Goal: Check status: Check status

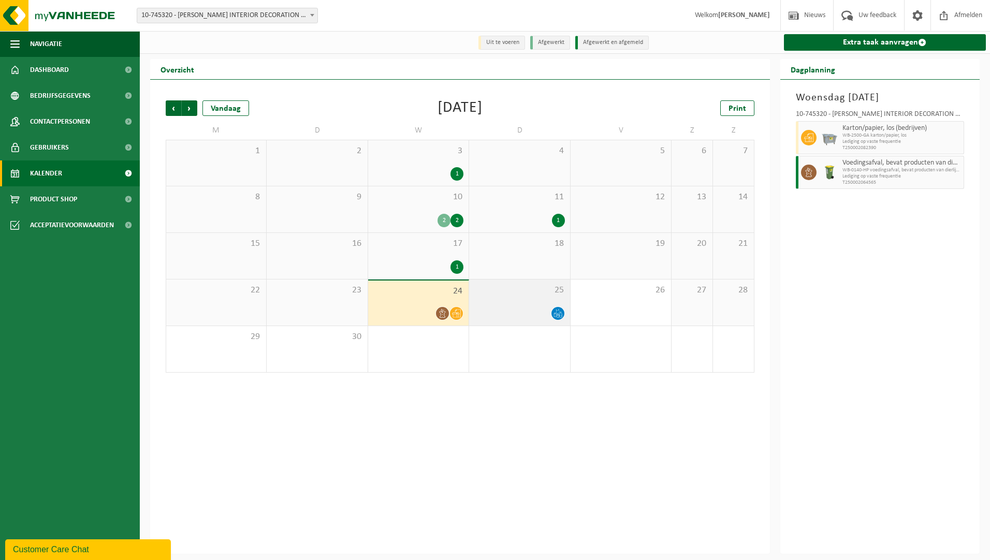
click at [520, 309] on div at bounding box center [519, 314] width 90 height 14
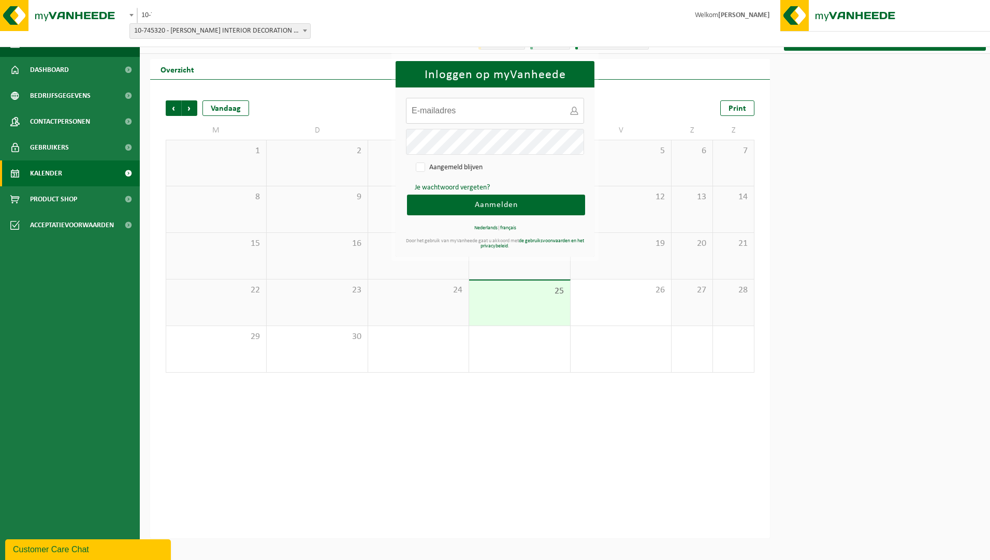
type input "[EMAIL_ADDRESS][DOMAIN_NAME]"
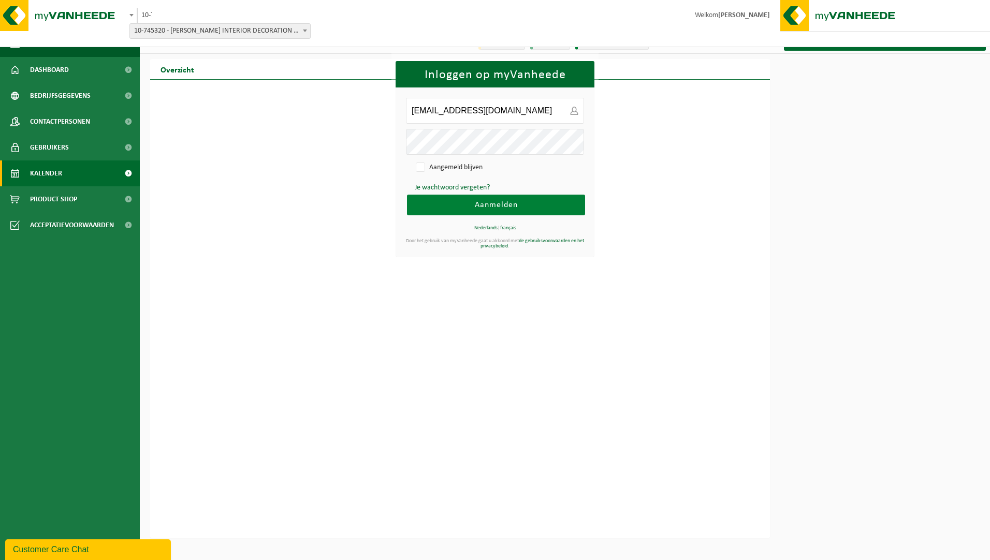
click at [485, 205] on span "Aanmelden" at bounding box center [496, 205] width 43 height 8
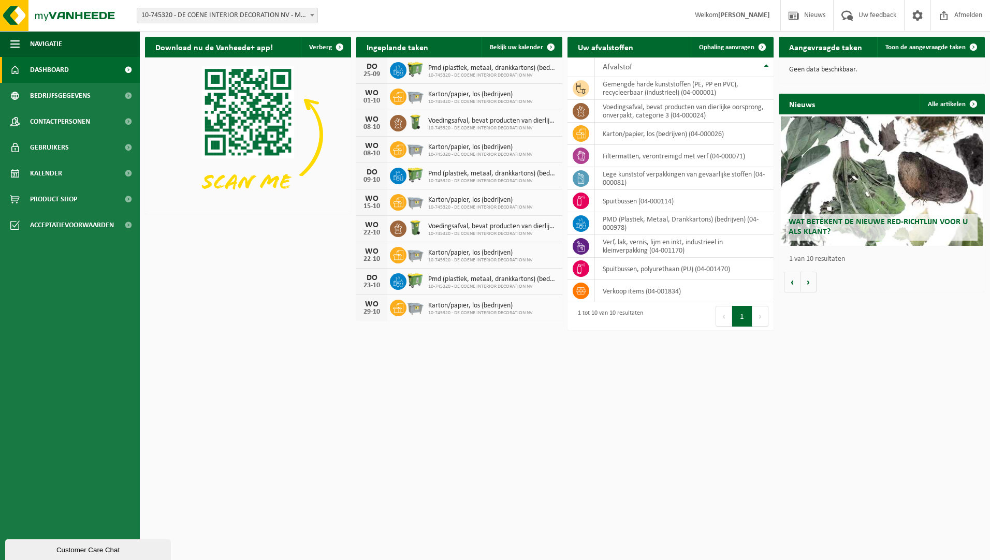
click at [524, 36] on div "Ingeplande taken Bekijk uw kalender DO 25-09 Pmd (plastiek, metaal, drankkarton…" at bounding box center [459, 179] width 211 height 295
click at [523, 41] on link "Bekijk uw kalender" at bounding box center [522, 47] width 80 height 21
